Goal: Information Seeking & Learning: Understand process/instructions

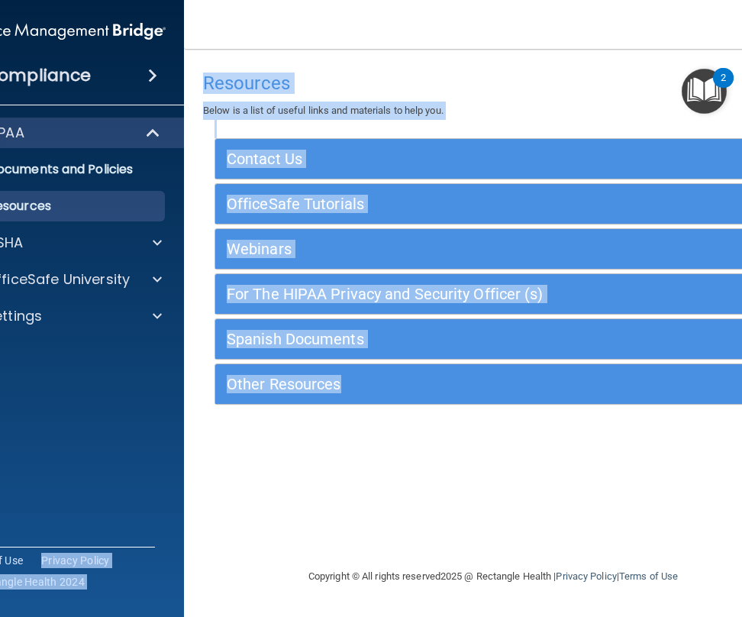
drag, startPoint x: 305, startPoint y: 524, endPoint x: 131, endPoint y: 486, distance: 177.5
click at [147, 503] on div "Compliance HIPAA Documents and Policies Report an Incident Business Associates …" at bounding box center [371, 308] width 742 height 617
drag, startPoint x: 129, startPoint y: 443, endPoint x: 307, endPoint y: 466, distance: 179.4
click at [307, 466] on div "Compliance HIPAA Documents and Policies Report an Incident Business Associates …" at bounding box center [371, 308] width 742 height 617
click at [364, 82] on h4 "Resources" at bounding box center [493, 83] width 580 height 20
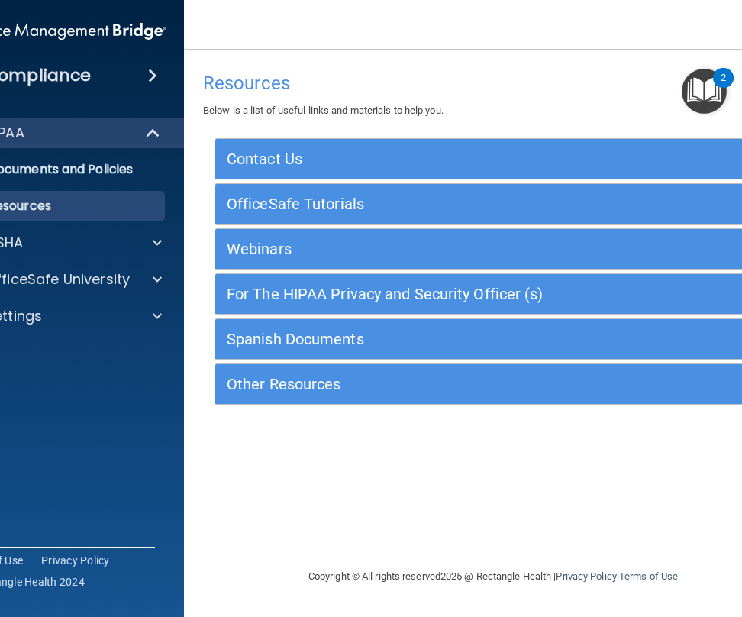
click at [151, 79] on span at bounding box center [152, 75] width 9 height 18
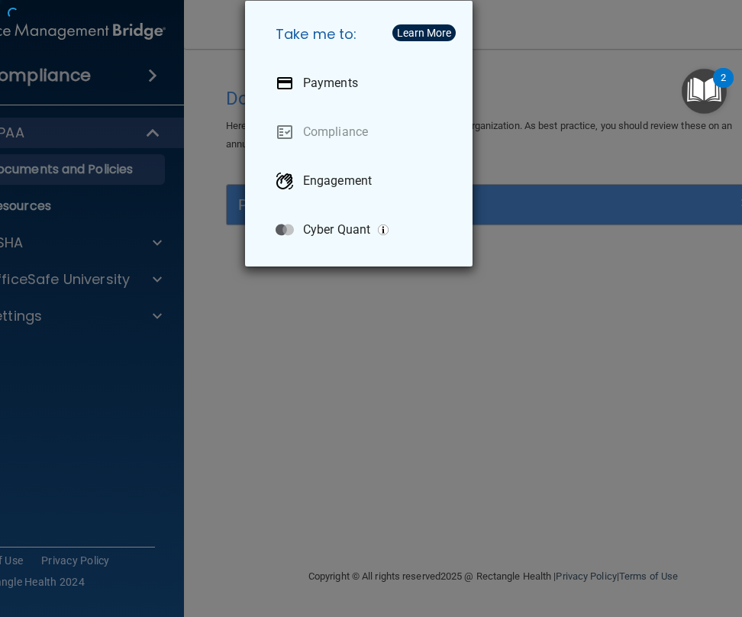
click at [92, 66] on div "Take me to: Payments Compliance Engagement Cyber Quant" at bounding box center [371, 308] width 742 height 617
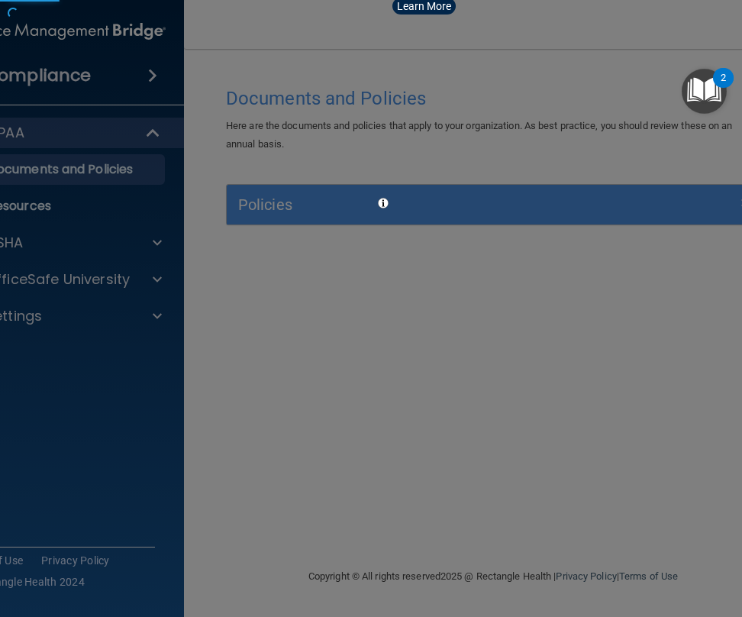
click at [147, 79] on div at bounding box center [371, 308] width 742 height 617
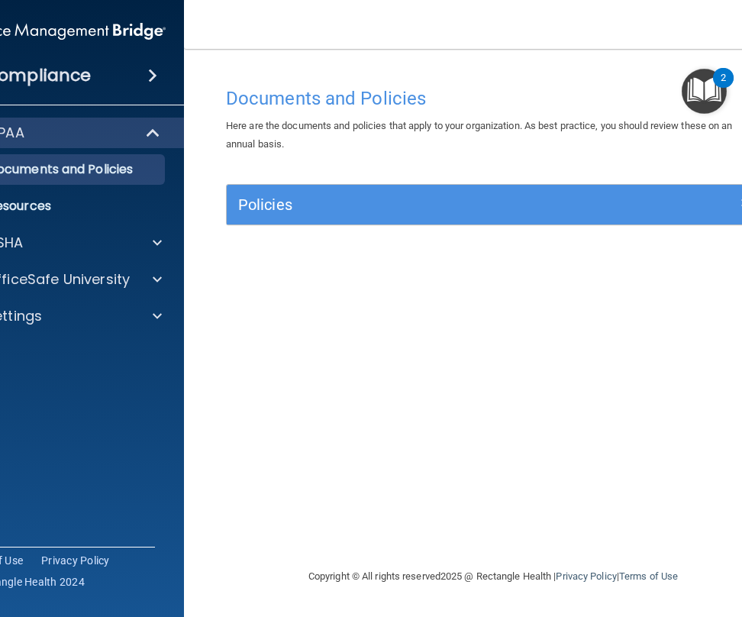
click at [406, 220] on div "Policies" at bounding box center [493, 205] width 533 height 40
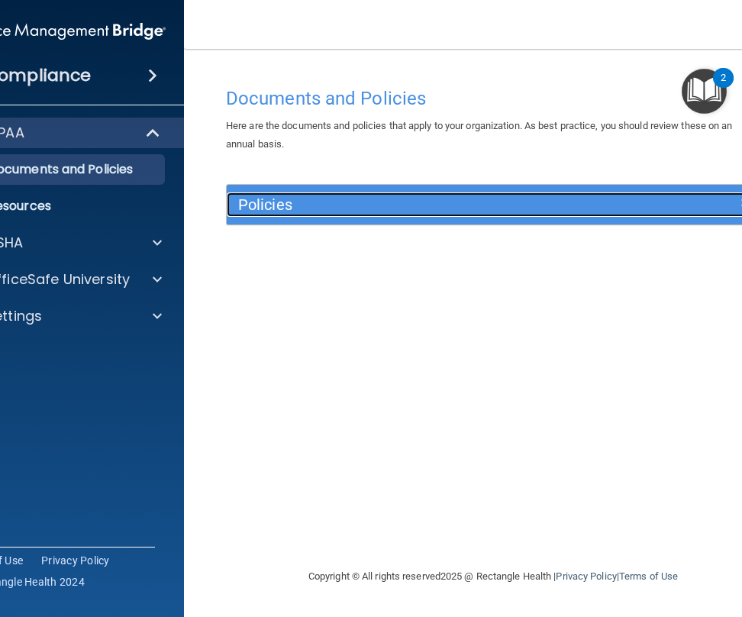
click at [289, 205] on h5 "Policies" at bounding box center [426, 204] width 377 height 17
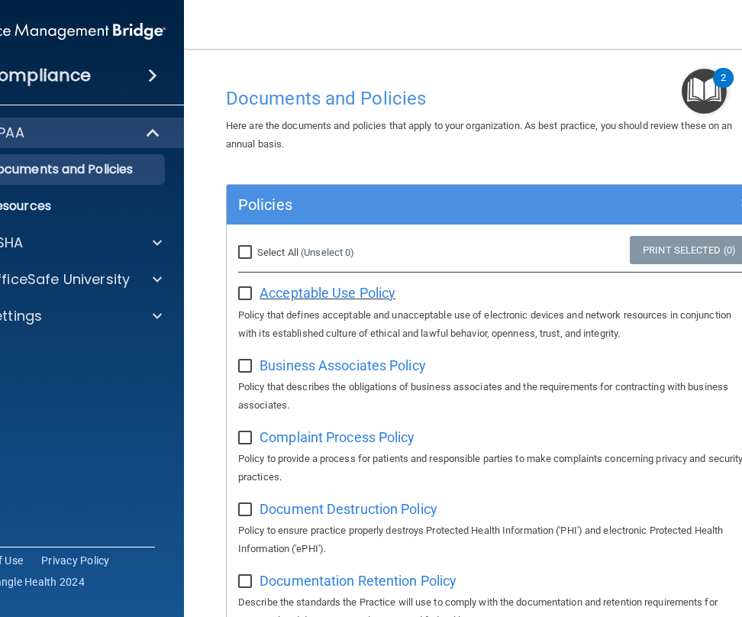
click at [361, 298] on span "Acceptable Use Policy" at bounding box center [328, 293] width 136 height 16
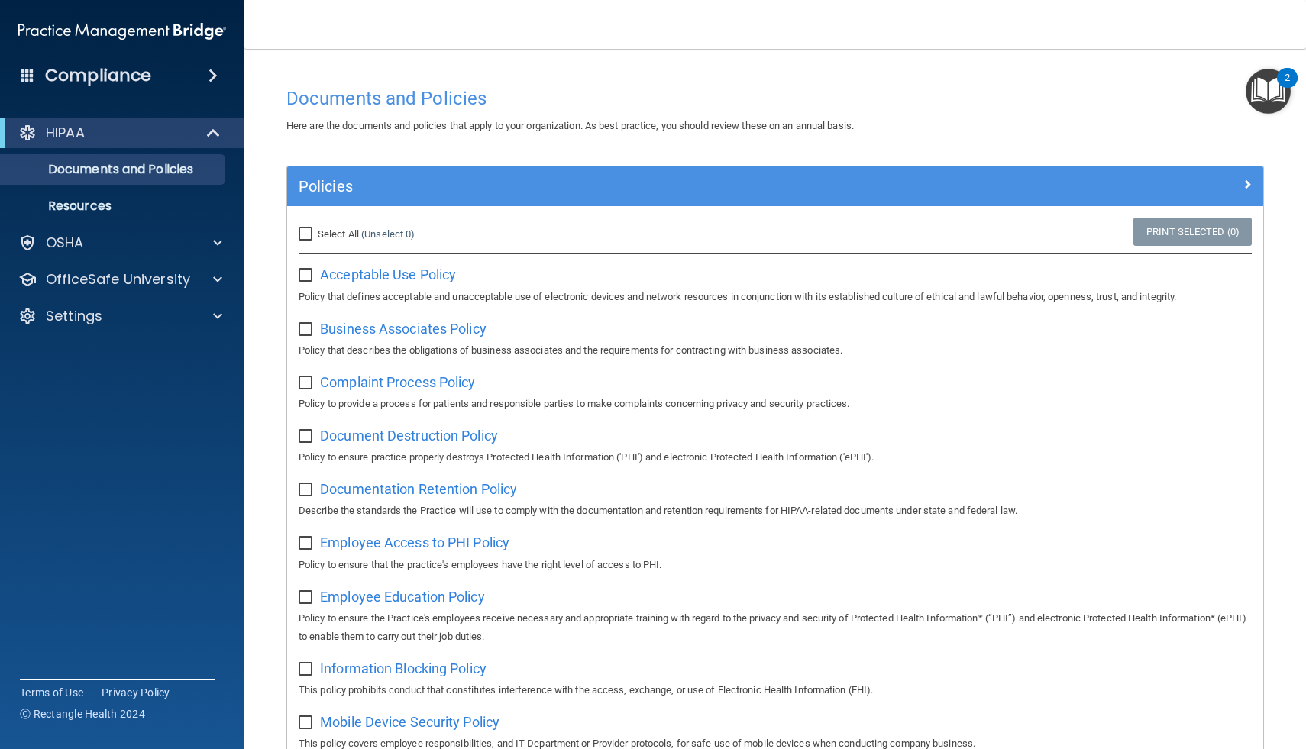
click at [63, 27] on img at bounding box center [122, 31] width 208 height 31
click at [35, 66] on div "Compliance" at bounding box center [122, 76] width 244 height 34
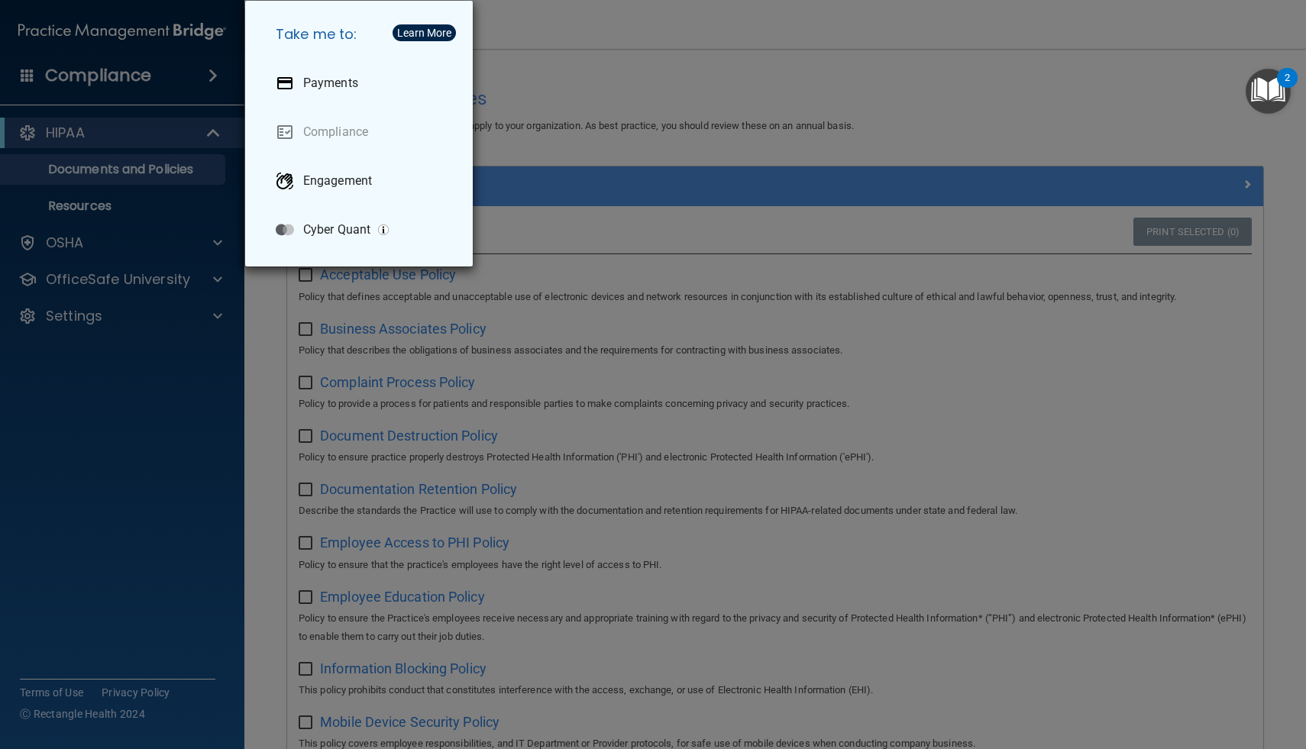
click at [742, 133] on div "Take me to: Payments Compliance Engagement Cyber Quant" at bounding box center [653, 374] width 1306 height 749
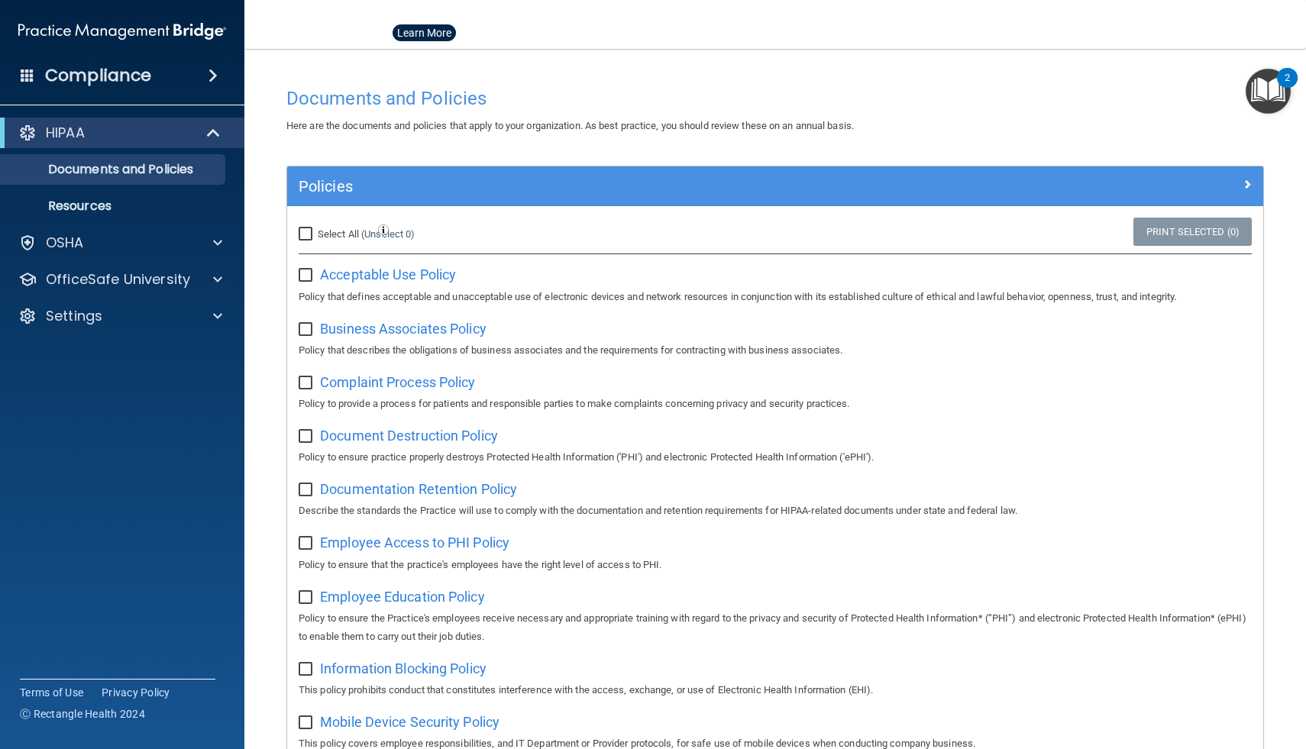
click at [742, 99] on img "Open Resource Center, 2 new notifications" at bounding box center [1268, 91] width 45 height 45
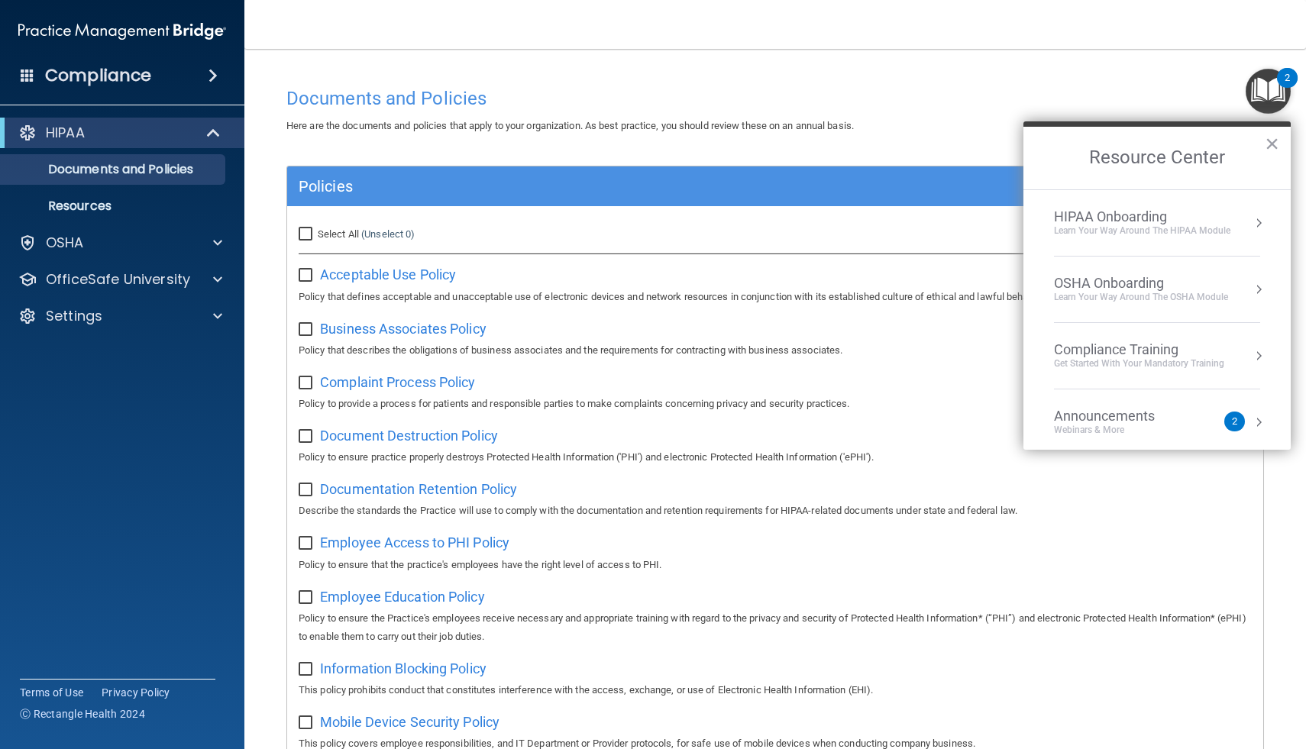
click at [742, 224] on ol "HIPAA Onboarding Learn Your Way around the HIPAA module OSHA Onboarding Learn y…" at bounding box center [1156, 319] width 267 height 260
click at [742, 219] on button "Resource Center" at bounding box center [1258, 222] width 15 height 15
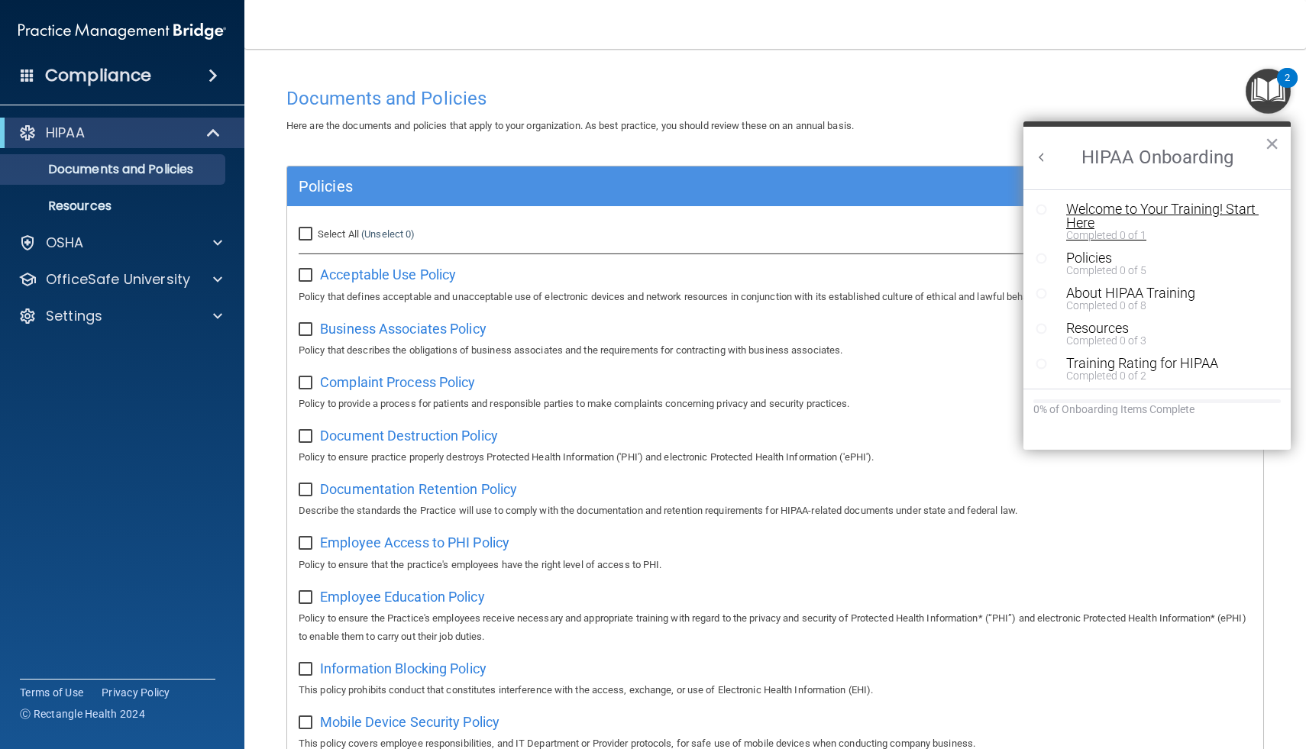
click at [742, 208] on div "Welcome to Your Training! Start Here" at bounding box center [1162, 215] width 193 height 27
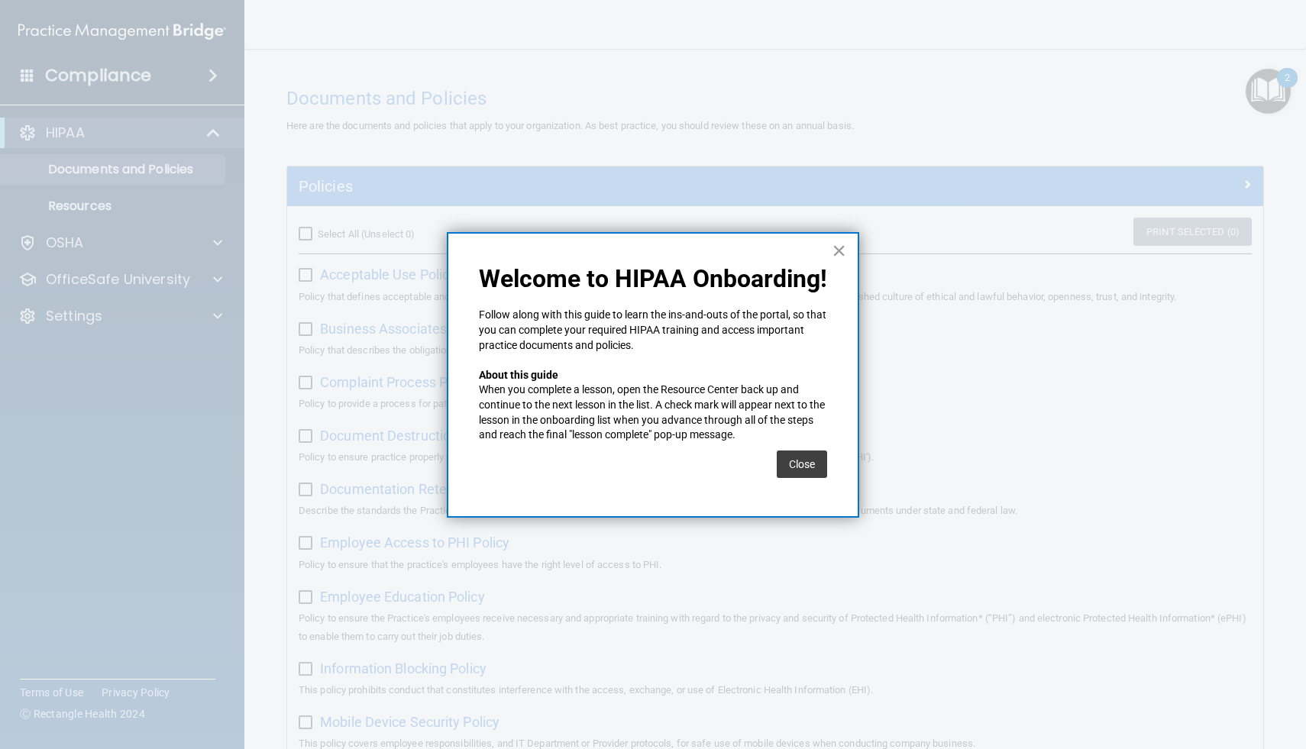
click at [742, 258] on button "×" at bounding box center [839, 250] width 15 height 24
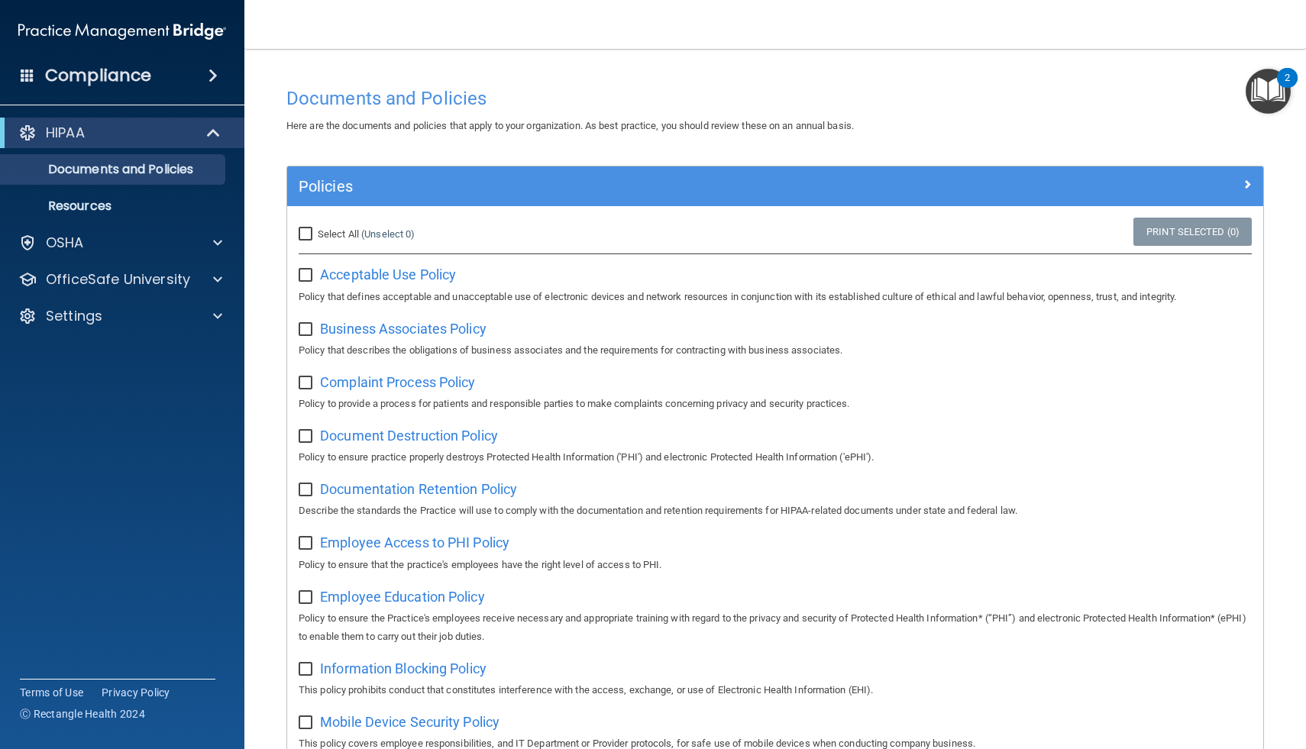
click at [742, 102] on img "Open Resource Center, 2 new notifications" at bounding box center [1268, 91] width 45 height 45
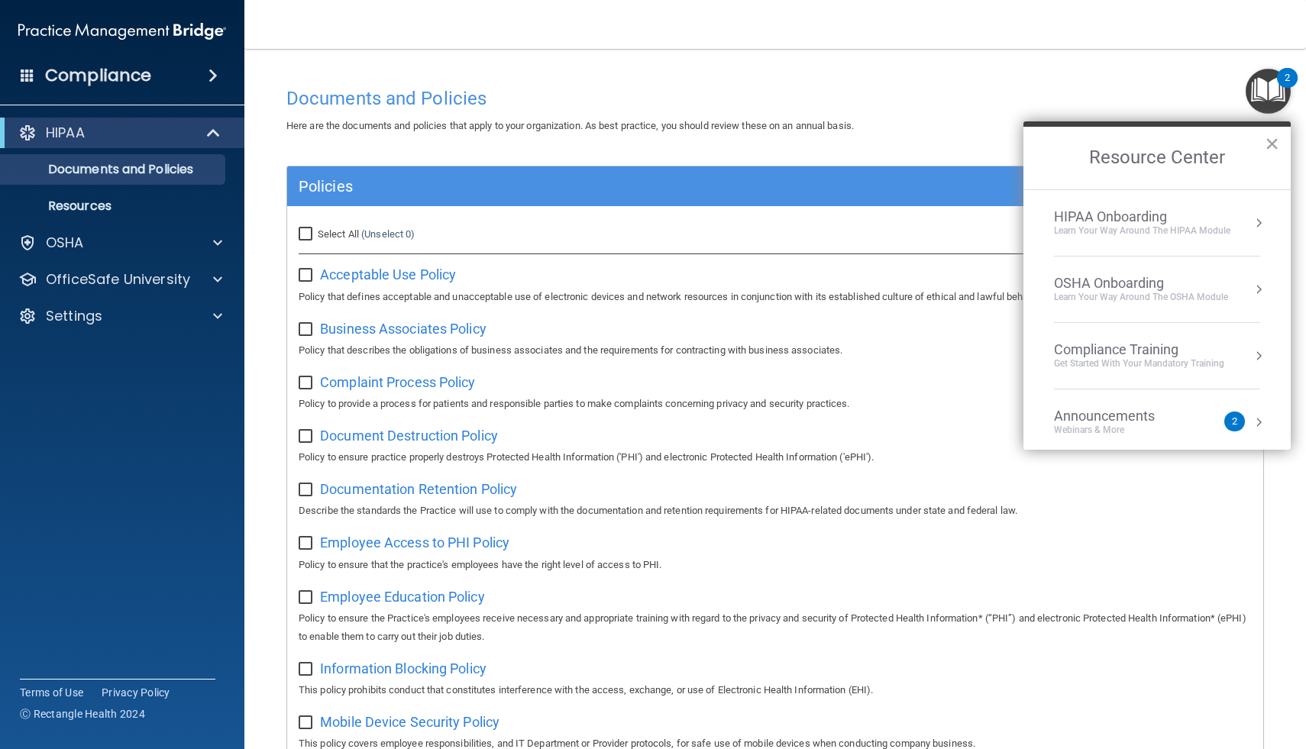
click at [742, 85] on div "Documents and Policies" at bounding box center [775, 97] width 1000 height 37
click at [742, 144] on button "×" at bounding box center [1272, 143] width 15 height 24
